Goal: Task Accomplishment & Management: Use online tool/utility

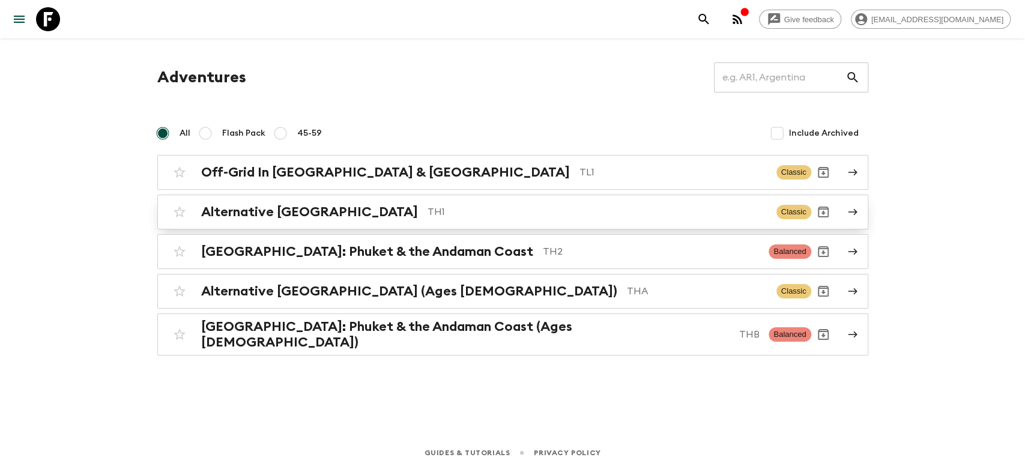
click at [308, 210] on h2 "Alternative [GEOGRAPHIC_DATA]" at bounding box center [309, 212] width 217 height 16
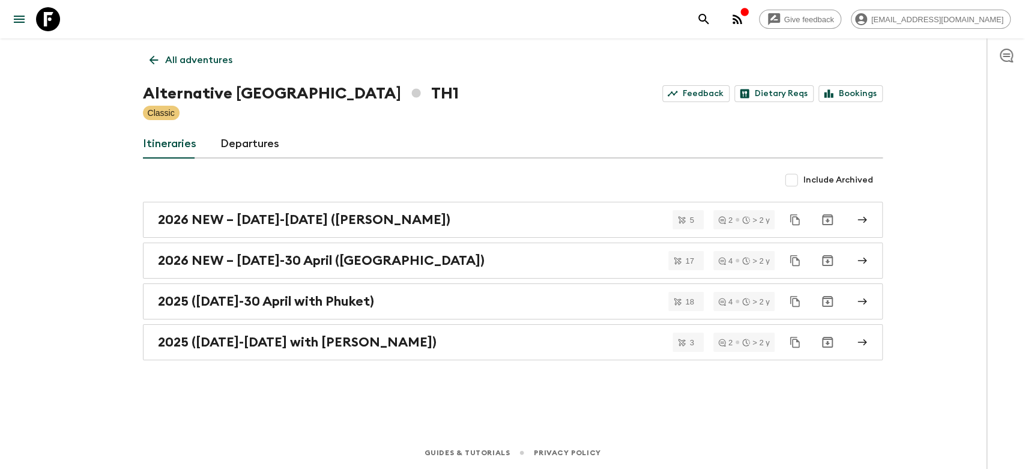
click at [178, 144] on link "Itineraries" at bounding box center [169, 144] width 53 height 29
click at [259, 297] on h2 "2025 ([DATE]-30 April with Phuket)" at bounding box center [266, 302] width 216 height 16
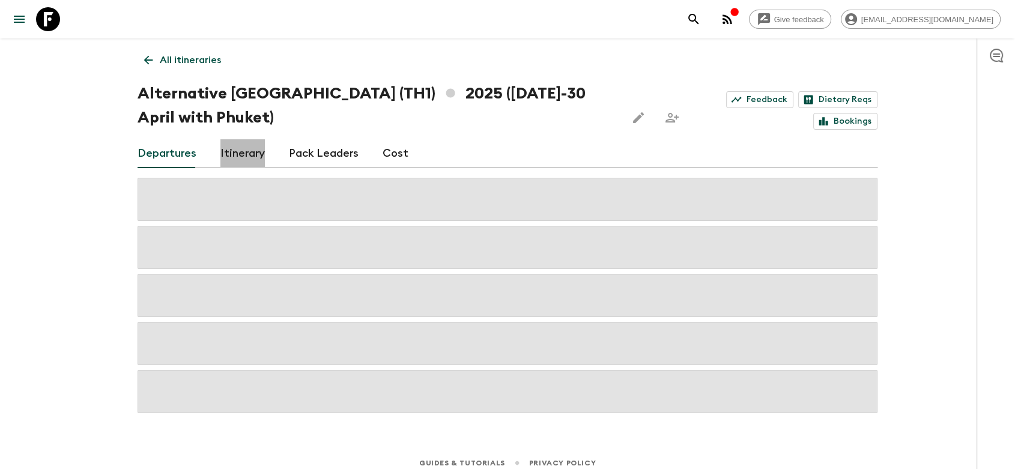
click at [256, 157] on link "Itinerary" at bounding box center [242, 153] width 44 height 29
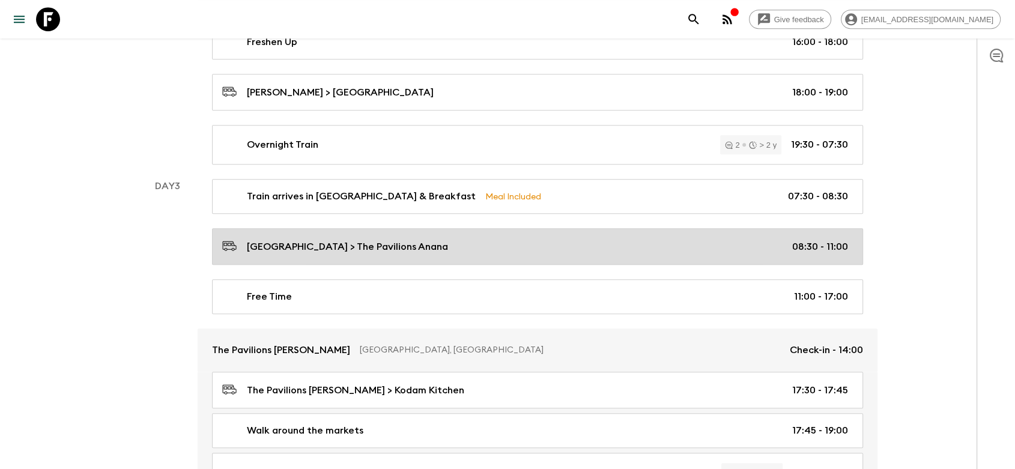
scroll to position [601, 0]
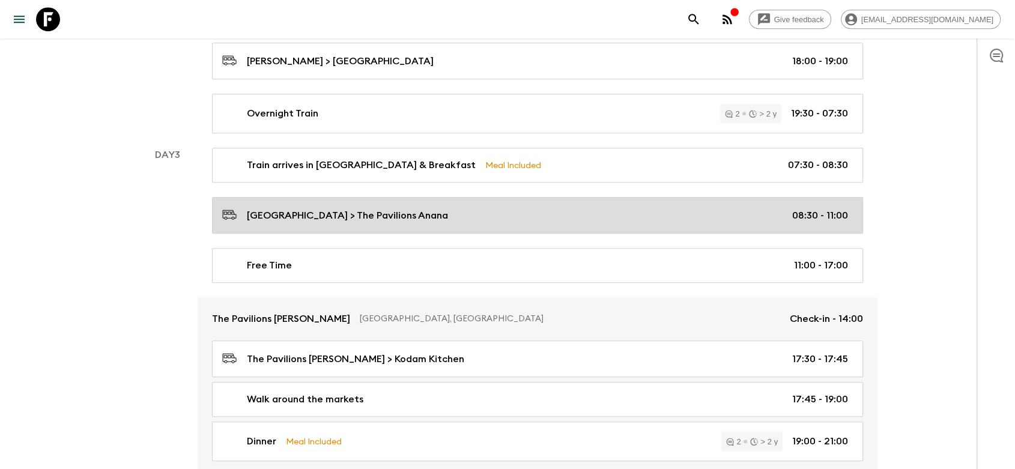
click at [372, 223] on link "[GEOGRAPHIC_DATA] > The Pavilions Anana 08:30 - 11:00" at bounding box center [537, 215] width 651 height 37
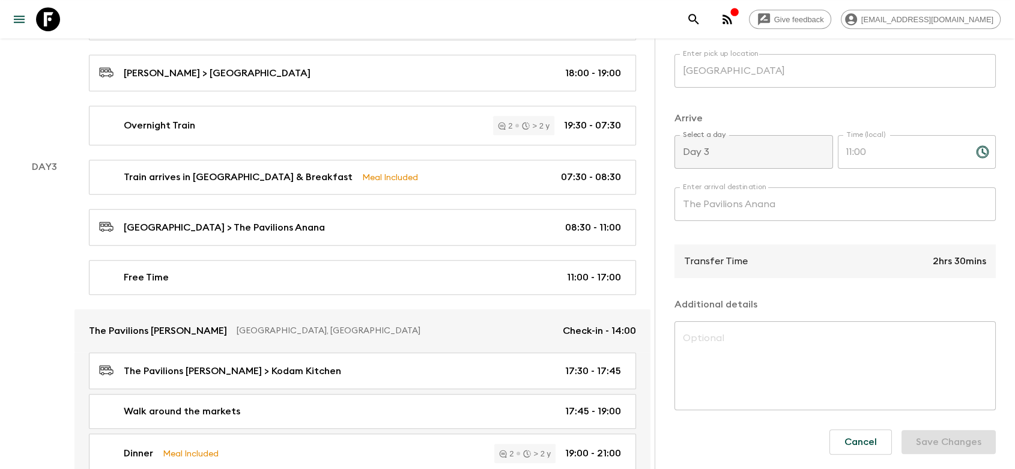
scroll to position [667, 0]
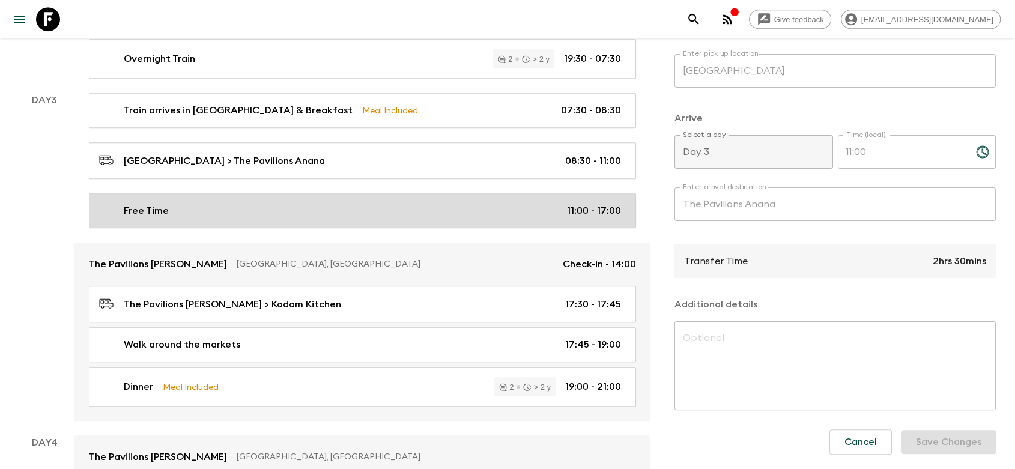
click at [205, 205] on div "Free Time 11:00 - 17:00" at bounding box center [360, 211] width 522 height 14
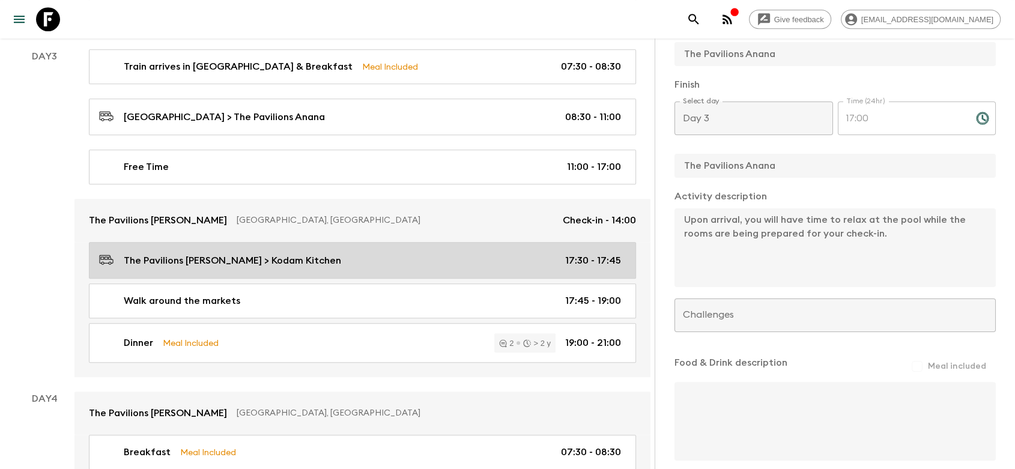
scroll to position [734, 0]
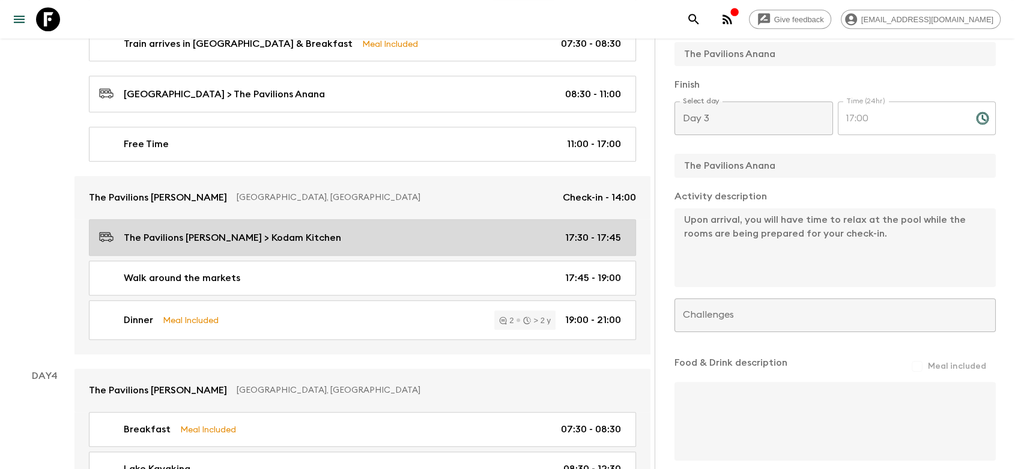
click at [256, 231] on p "The Pavilions [PERSON_NAME] > Kodam Kitchen" at bounding box center [232, 238] width 217 height 14
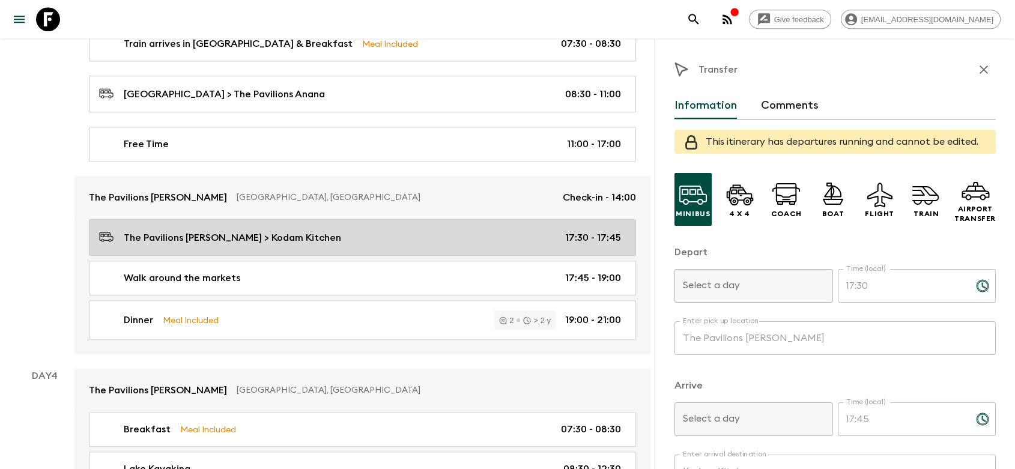
type input "Day 3"
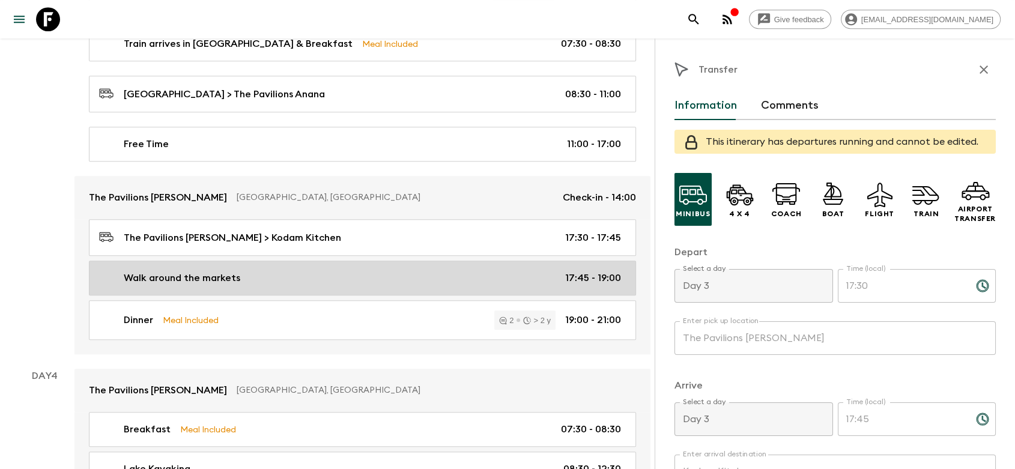
click at [318, 277] on div "Walk around the markets 17:45 - 19:00" at bounding box center [360, 278] width 522 height 14
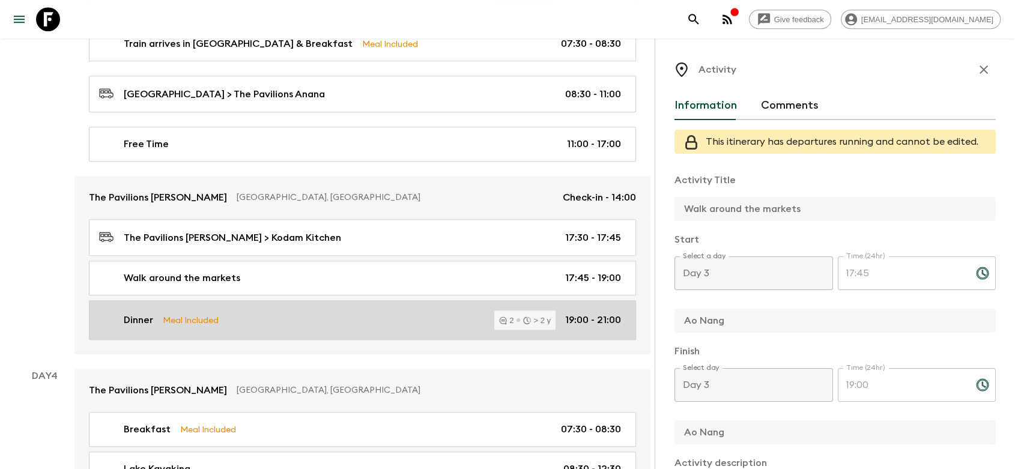
click at [303, 323] on div "Dinner Meal Included 2 > 2 y 19:00 - 21:00" at bounding box center [360, 320] width 522 height 19
type input "Dinner"
type input "Kodam Kitchen"
checkbox input "true"
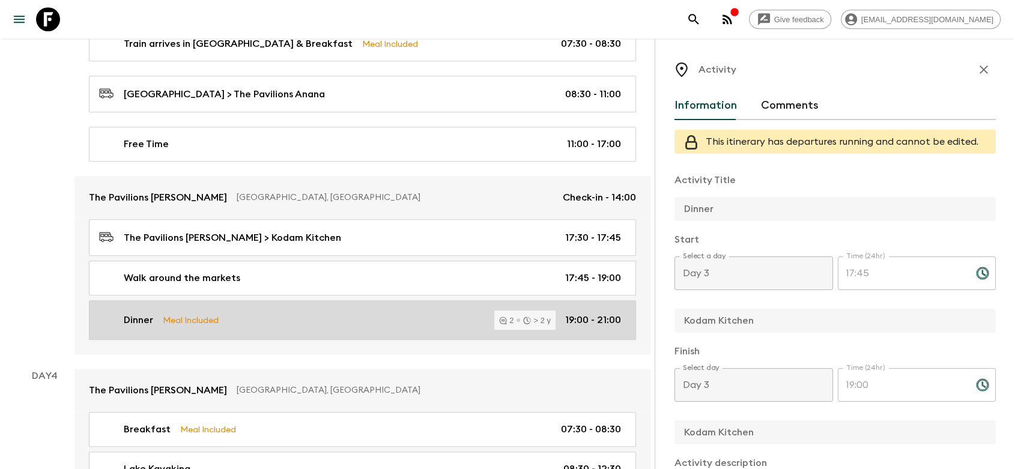
type input "19:00"
type input "21:00"
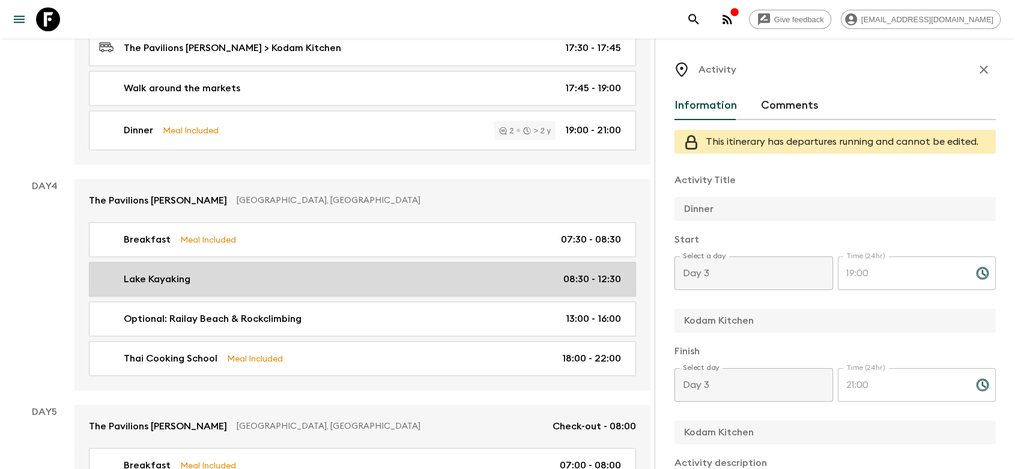
scroll to position [934, 0]
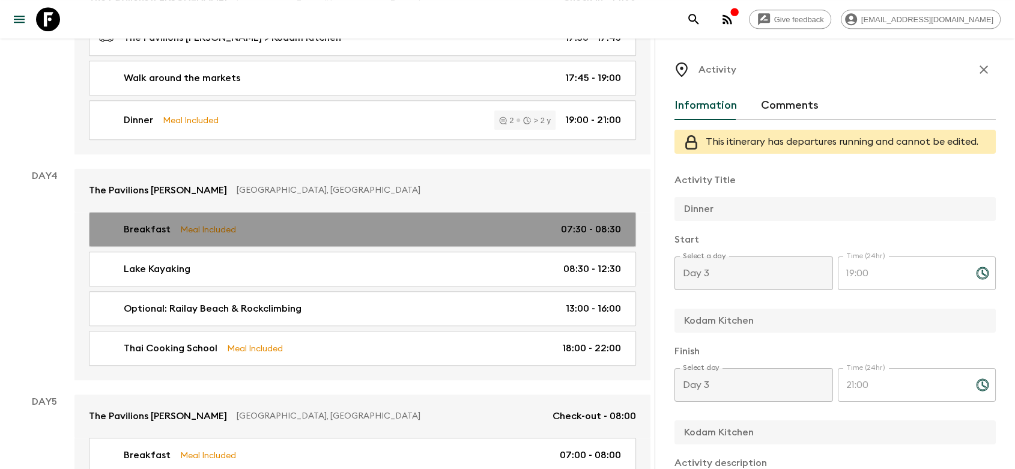
click at [297, 229] on div "Breakfast Meal Included 07:30 - 08:30" at bounding box center [360, 229] width 522 height 14
type input "Breakfast"
type input "The Pavilions Anana"
type input "Day 4"
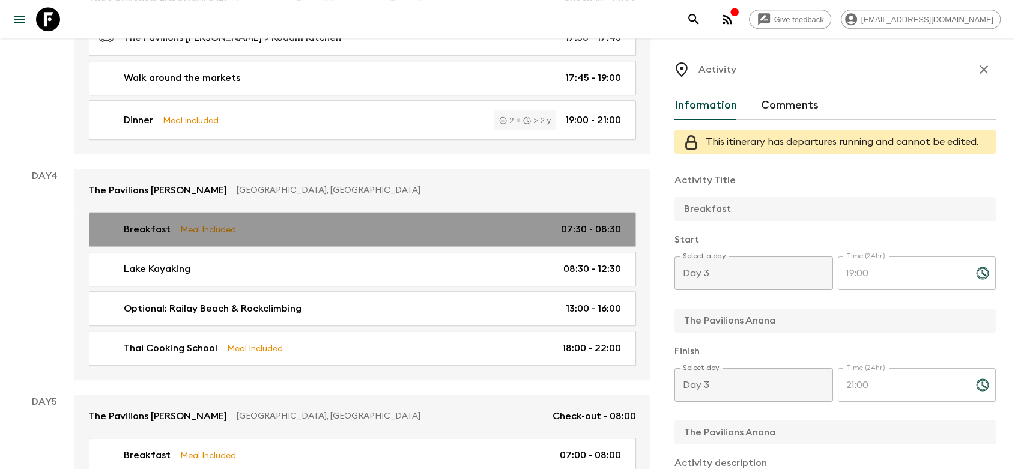
type input "07:30"
type input "Day 4"
type input "08:30"
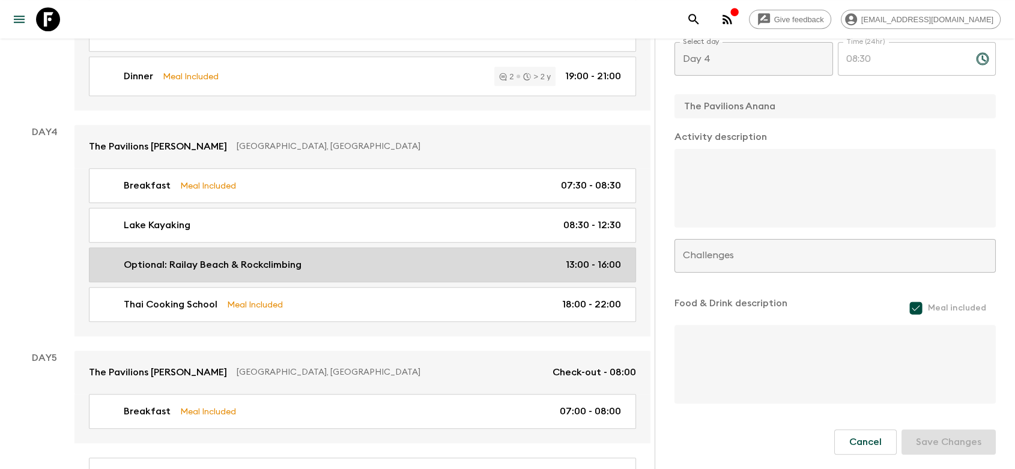
scroll to position [1001, 0]
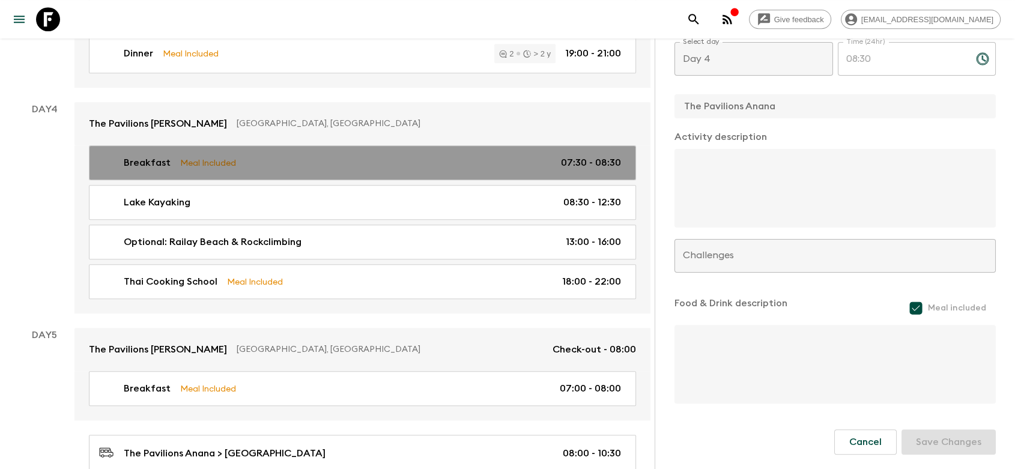
click at [317, 170] on link "Breakfast Meal Included 07:30 - 08:30" at bounding box center [362, 162] width 547 height 35
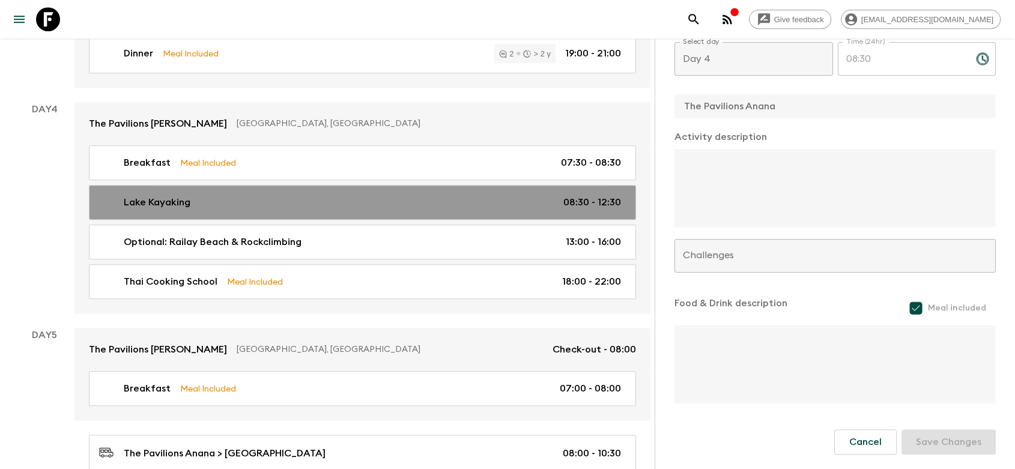
click at [341, 202] on div "Lake Kayaking 08:30 - 12:30" at bounding box center [360, 202] width 522 height 14
type input "Lake Kayaking"
type input "[PERSON_NAME][GEOGRAPHIC_DATA]"
type textarea "Half-Day Kayaking - after a short drive to a local inland crystal clear freshwa…"
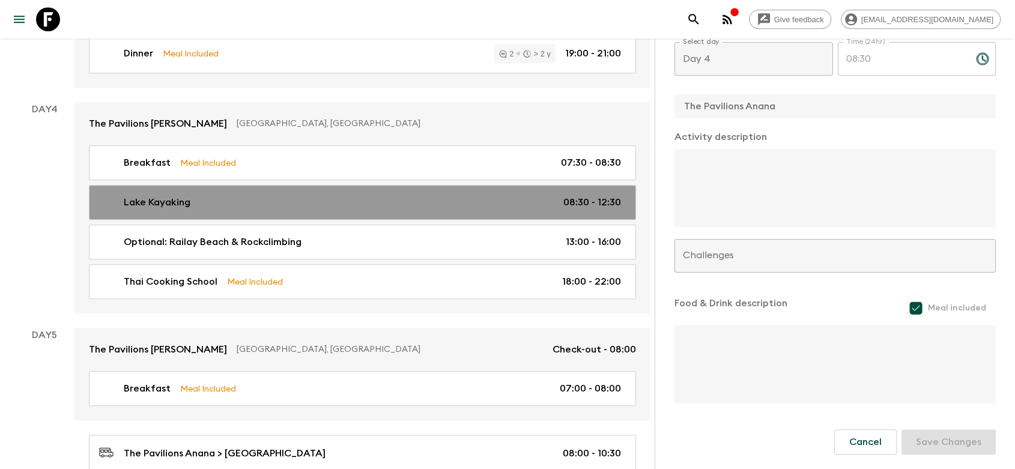
checkbox input "false"
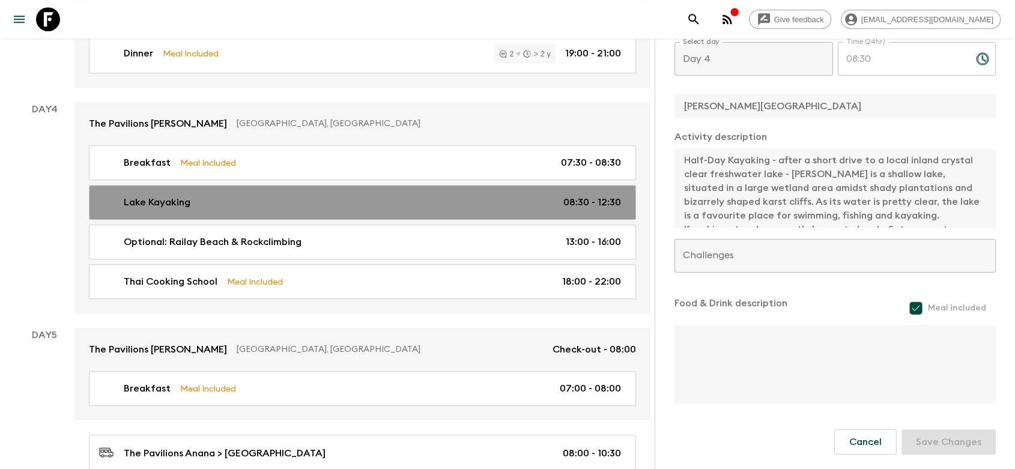
type input "08:30"
type input "12:30"
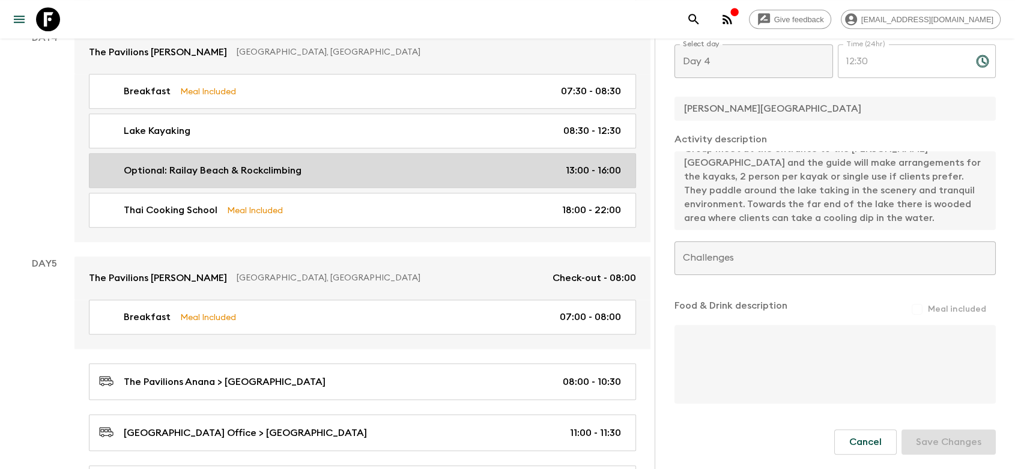
scroll to position [1067, 0]
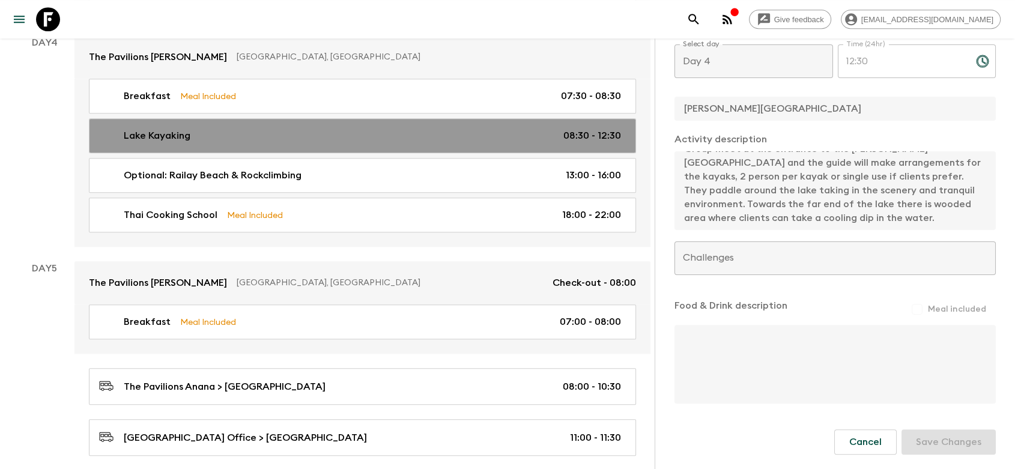
click at [270, 133] on div "Lake Kayaking 08:30 - 12:30" at bounding box center [360, 136] width 522 height 14
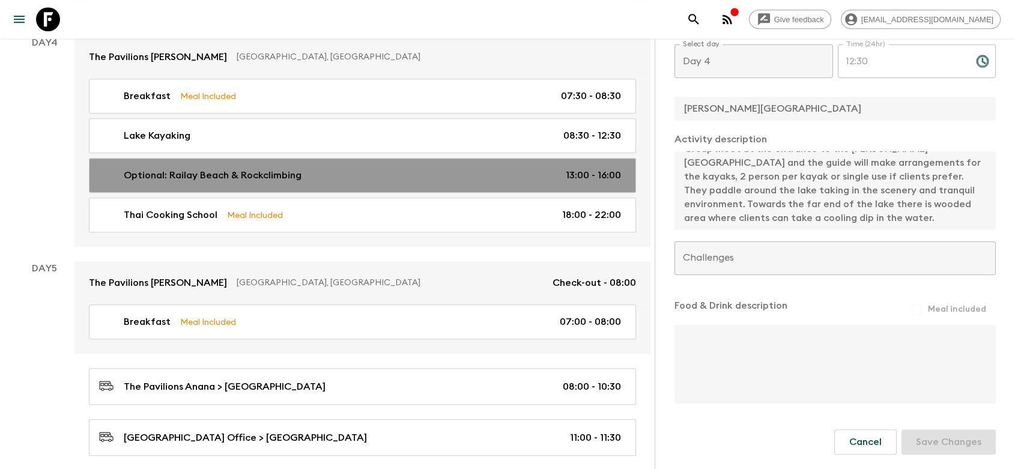
click at [272, 168] on p "Optional: Railay Beach & Rockclimbing" at bounding box center [213, 175] width 178 height 14
type input "Optional: Railay Beach & Rockclimbing"
type input "[GEOGRAPHIC_DATA]"
type textarea "Option this afternoon to visit [GEOGRAPHIC_DATA], a rock climbing experience ca…"
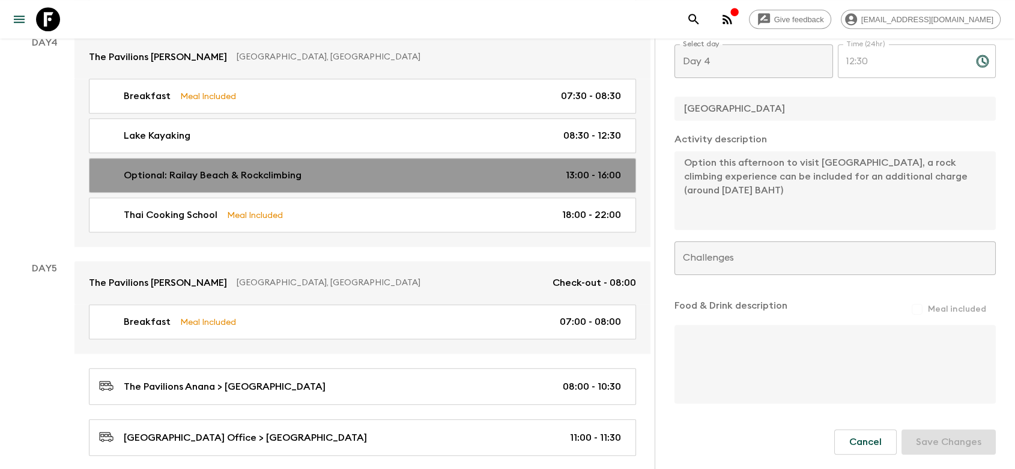
type input "13:00"
type input "16:00"
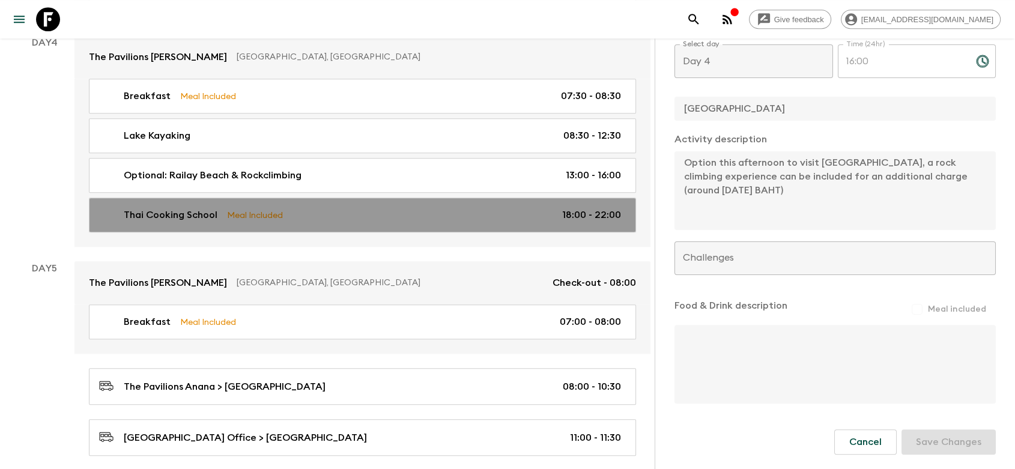
click at [387, 222] on link "Thai Cooking School Meal Included 18:00 - 22:00" at bounding box center [362, 215] width 547 height 35
type input "Thai Cooking School"
type input "Cooking School"
type textarea "Learn to cook 3-4 amazing Thai dishes, feast with your group on the dishes you …"
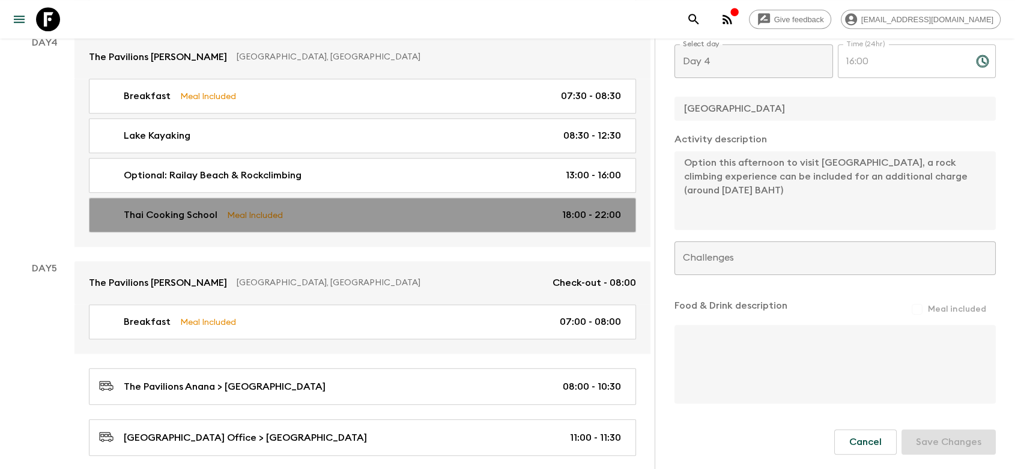
checkbox input "true"
type input "18:00"
type input "22:00"
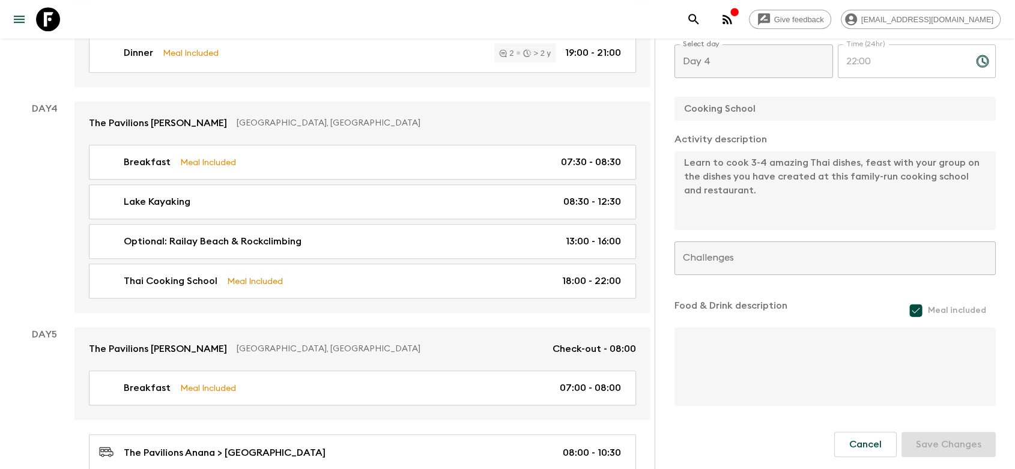
scroll to position [1001, 0]
